Goal: Information Seeking & Learning: Learn about a topic

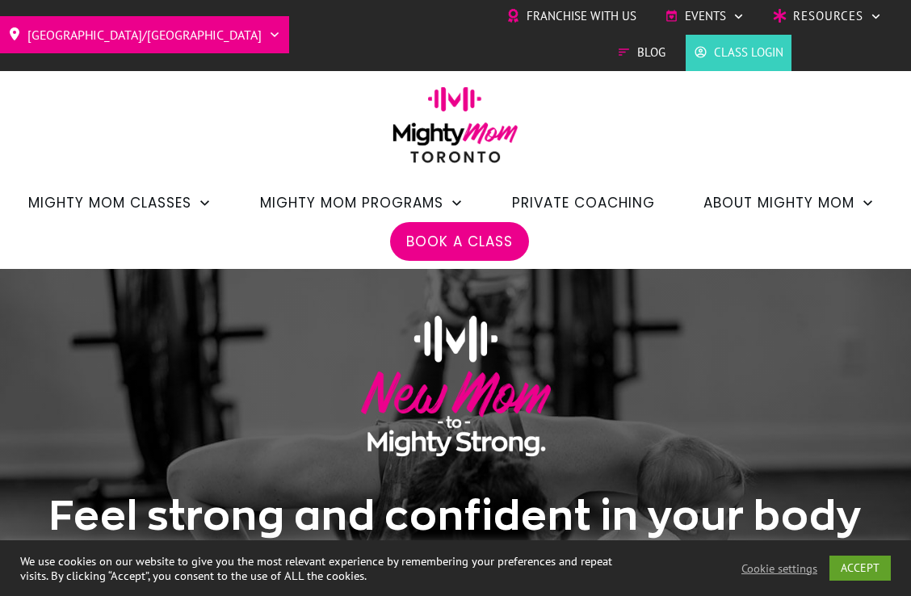
scroll to position [3, 0]
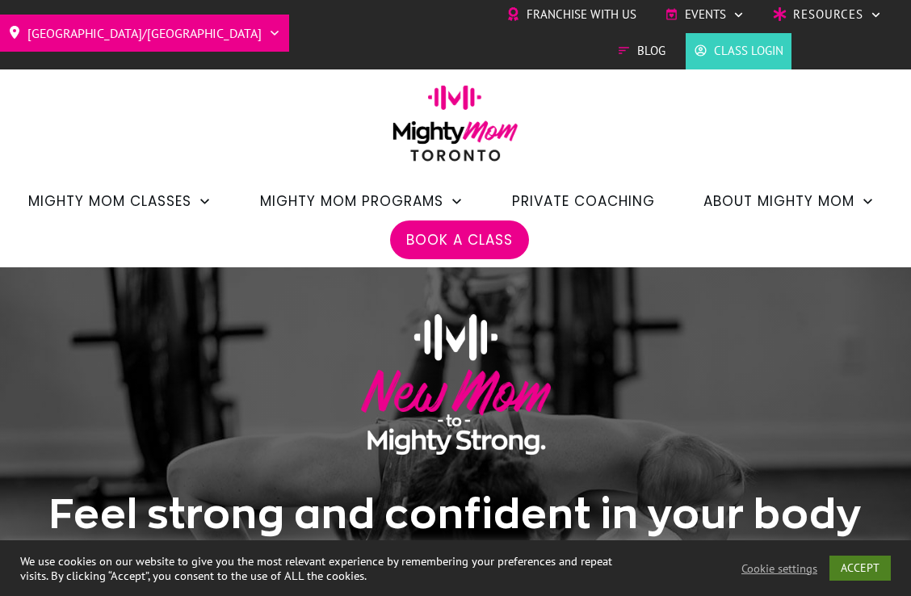
click at [869, 568] on link "ACCEPT" at bounding box center [859, 568] width 61 height 25
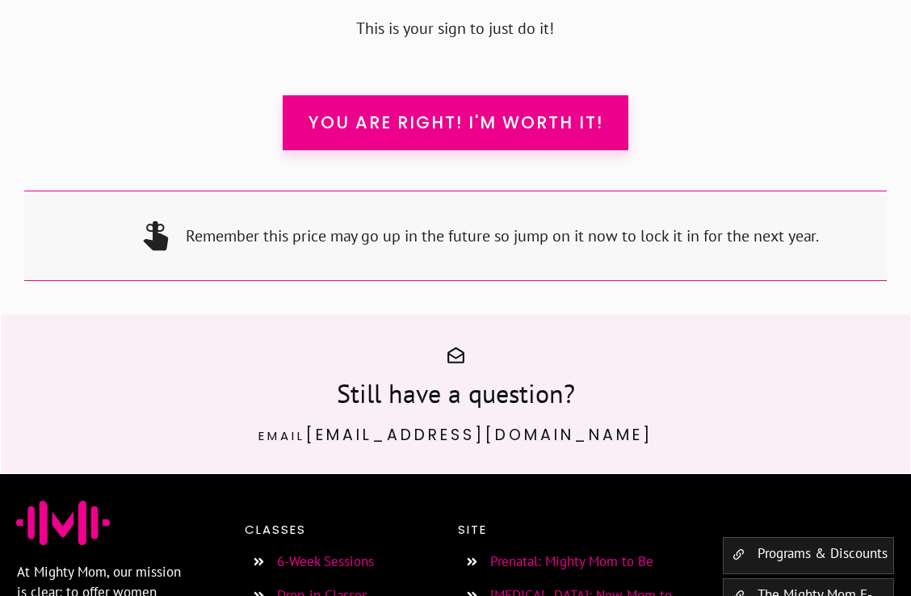
scroll to position [15897, 0]
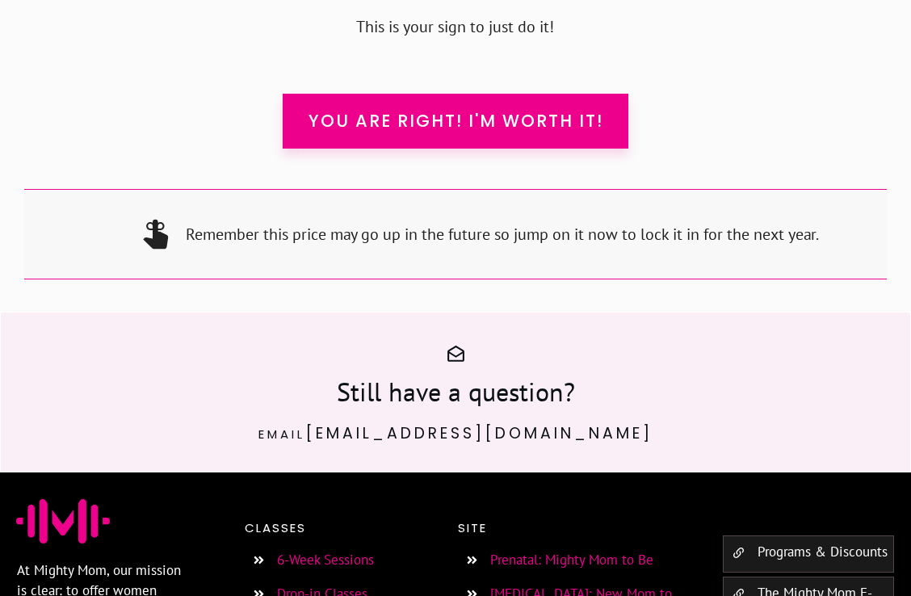
click at [547, 551] on link "Prenatal: Mighty Mom to Be" at bounding box center [571, 560] width 163 height 18
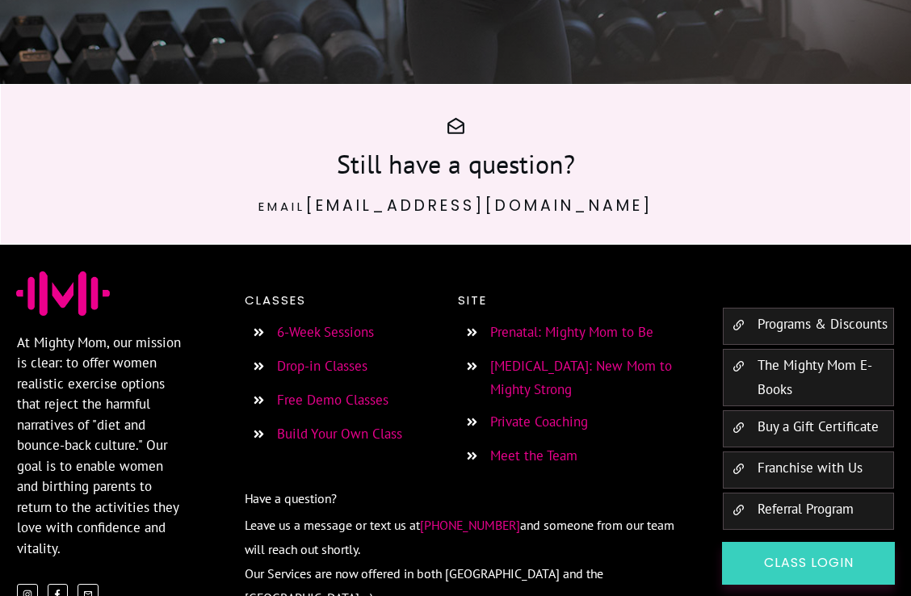
scroll to position [12160, 0]
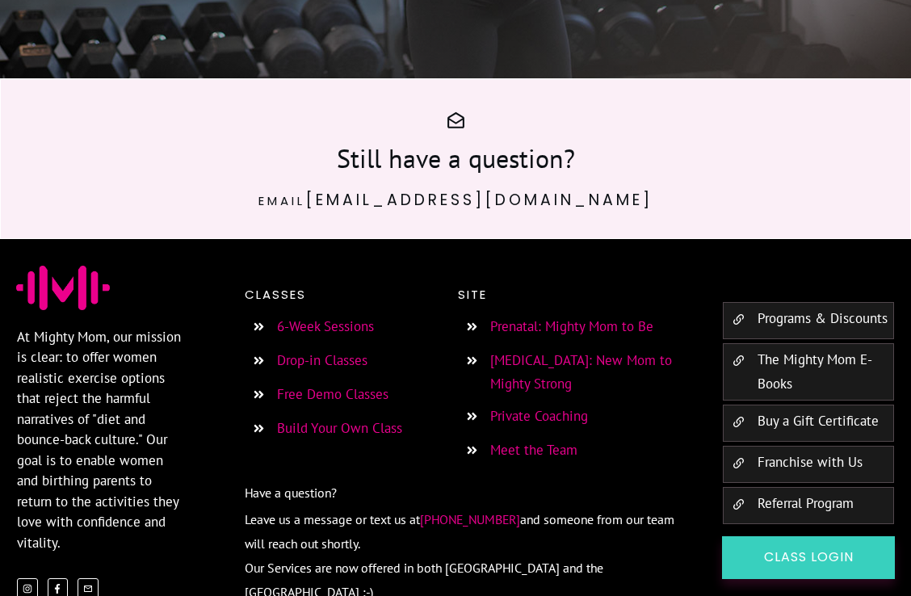
click at [542, 441] on link "Meet the Team" at bounding box center [533, 450] width 87 height 18
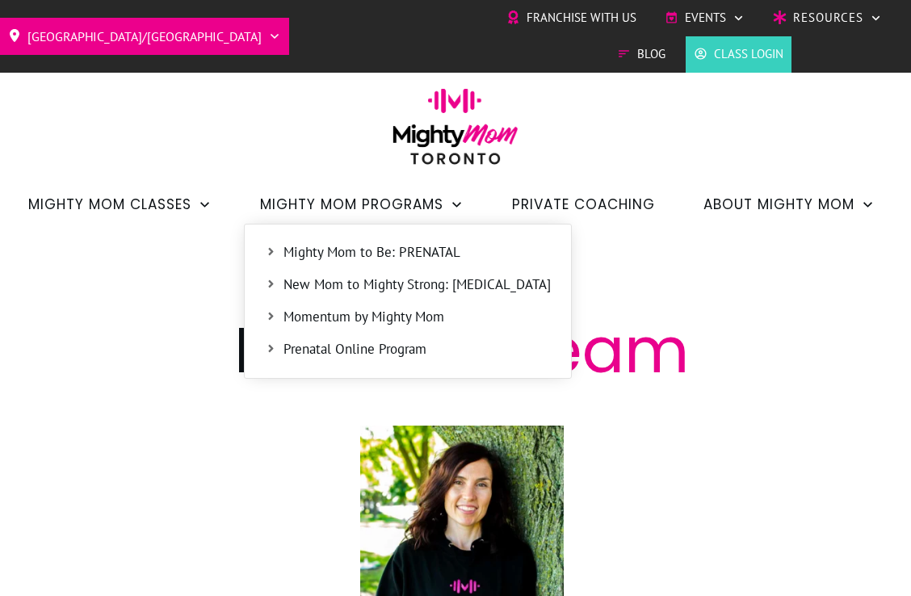
click at [331, 248] on span "Mighty Mom to Be: PRENATAL" at bounding box center [416, 252] width 267 height 21
